Goal: Find specific page/section: Locate a particular part of the current website

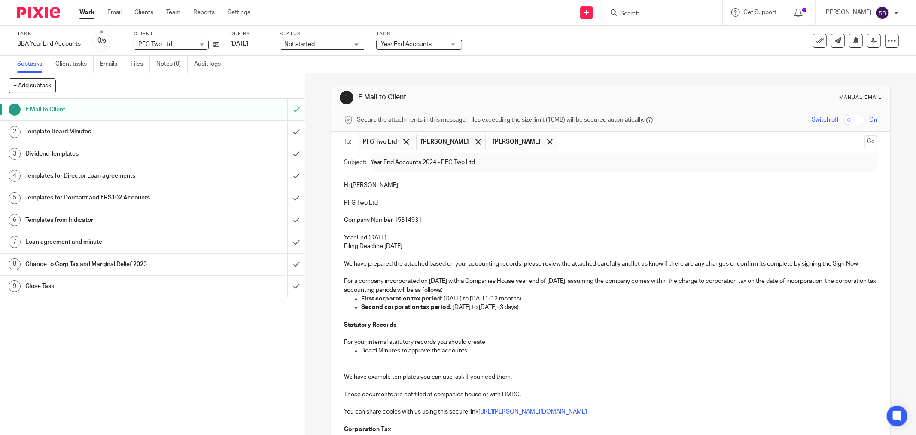
click at [643, 15] on input "Search" at bounding box center [658, 14] width 77 height 8
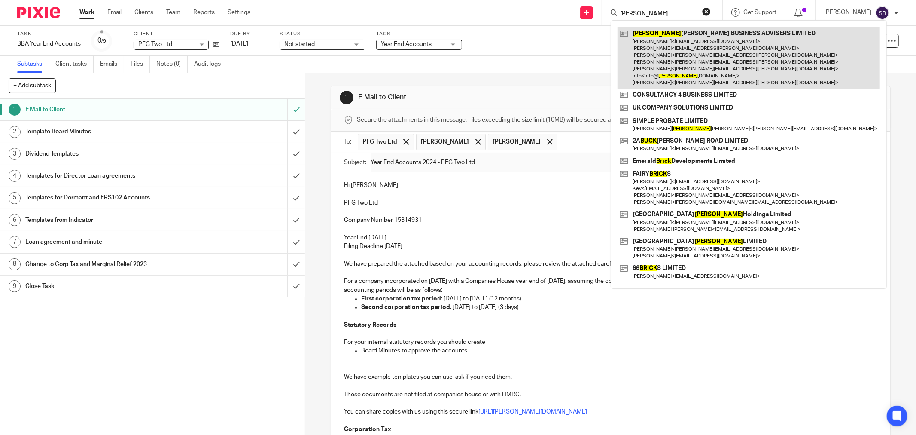
type input "bick"
click at [696, 35] on link at bounding box center [749, 57] width 263 height 61
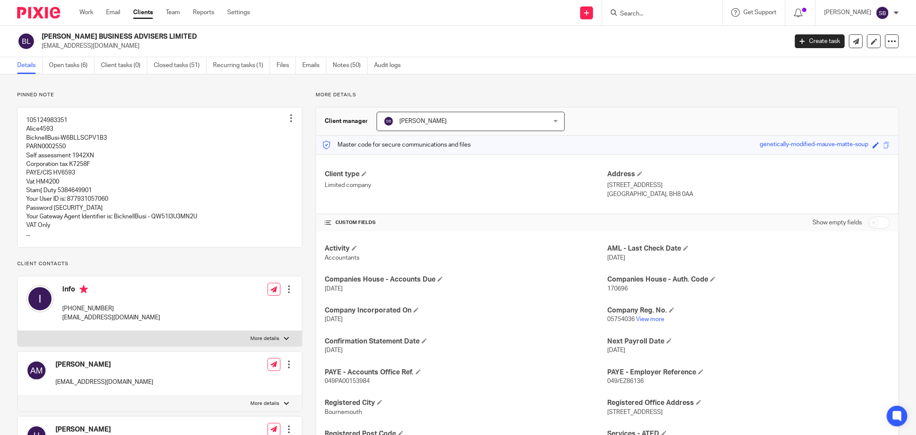
click at [648, 14] on input "Search" at bounding box center [658, 14] width 77 height 8
click at [347, 65] on link "Notes (50)" at bounding box center [350, 65] width 35 height 17
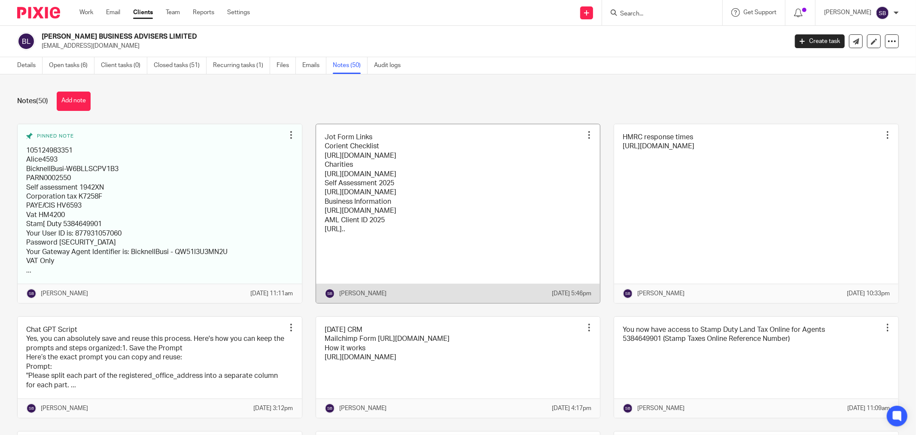
click at [555, 169] on link at bounding box center [458, 213] width 284 height 179
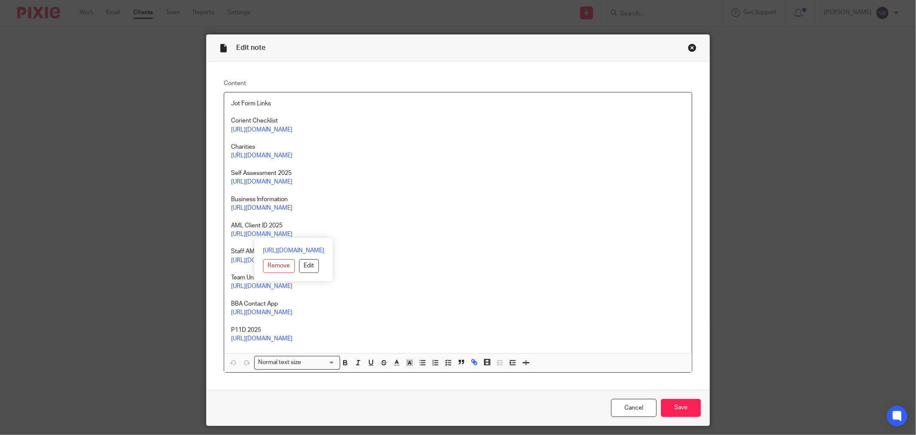
drag, startPoint x: 226, startPoint y: 226, endPoint x: 388, endPoint y: 236, distance: 162.3
click at [388, 236] on div "Jot Form Links Corient Checklist https://form.jotform.com/252181994779071 Chari…" at bounding box center [458, 222] width 468 height 261
drag, startPoint x: 268, startPoint y: 220, endPoint x: 236, endPoint y: 223, distance: 31.6
click at [236, 223] on p "AML Client ID 2025" at bounding box center [458, 225] width 454 height 9
drag, startPoint x: 226, startPoint y: 225, endPoint x: 394, endPoint y: 235, distance: 168.3
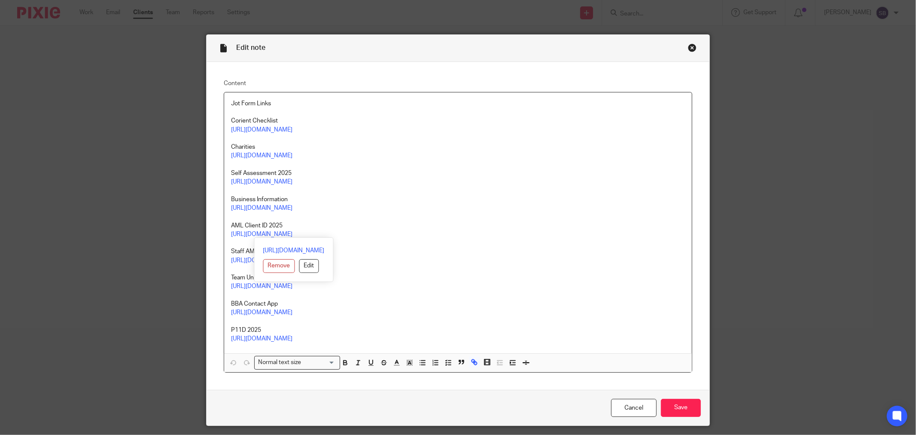
click at [394, 235] on div "Jot Form Links Corient Checklist https://form.jotform.com/252181994779071 Chari…" at bounding box center [458, 222] width 468 height 261
copy div "AML Client ID 2025 https://form.jotform.com/250916231303042"
